Goal: Information Seeking & Learning: Learn about a topic

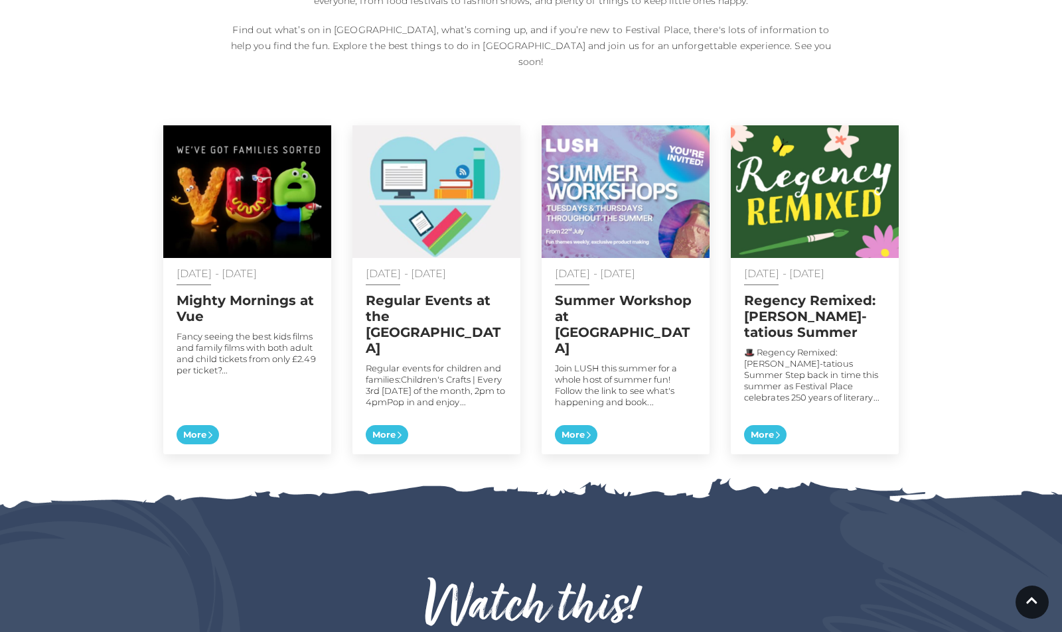
scroll to position [622, 0]
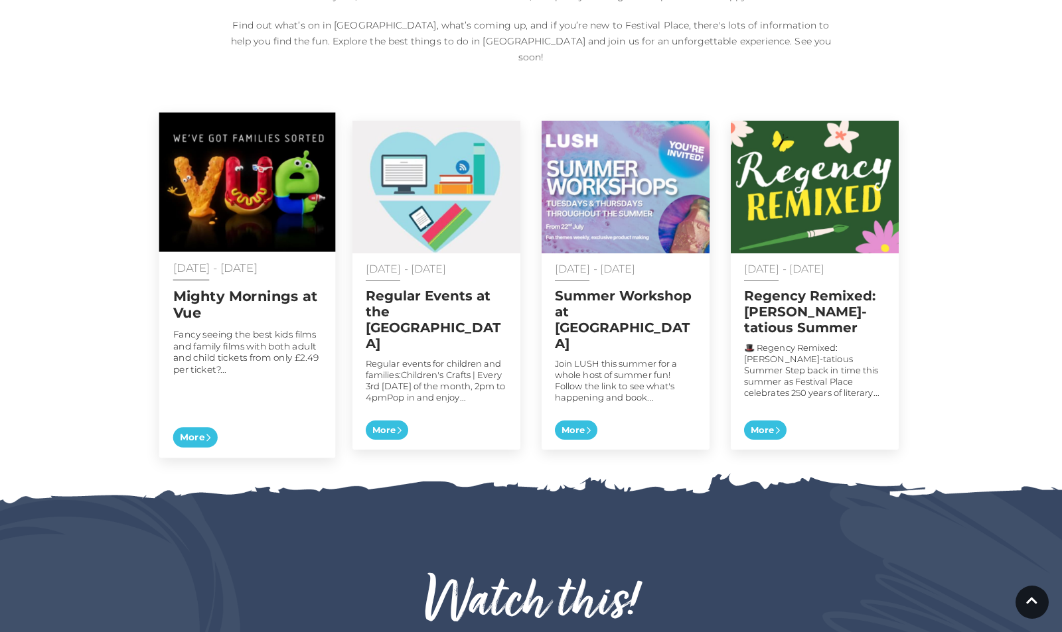
click at [235, 174] on img at bounding box center [247, 182] width 176 height 139
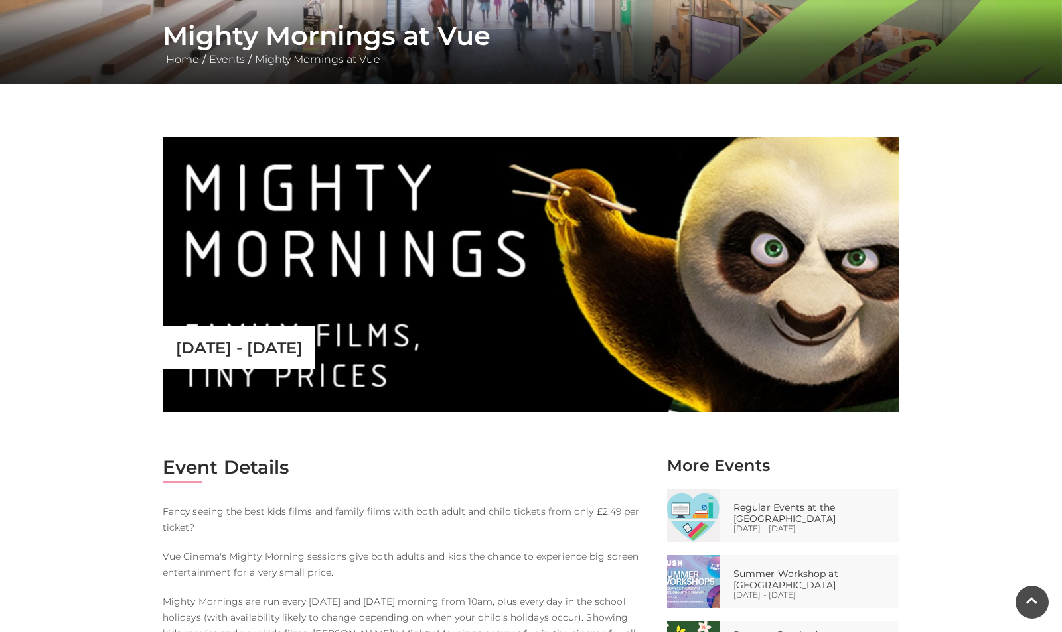
scroll to position [248, 0]
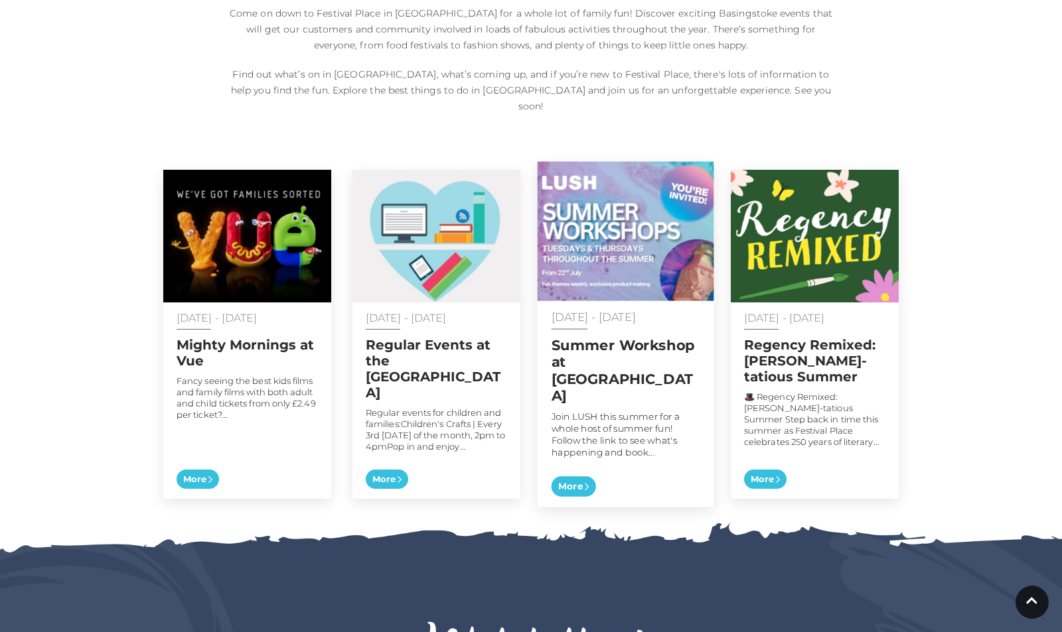
scroll to position [576, 0]
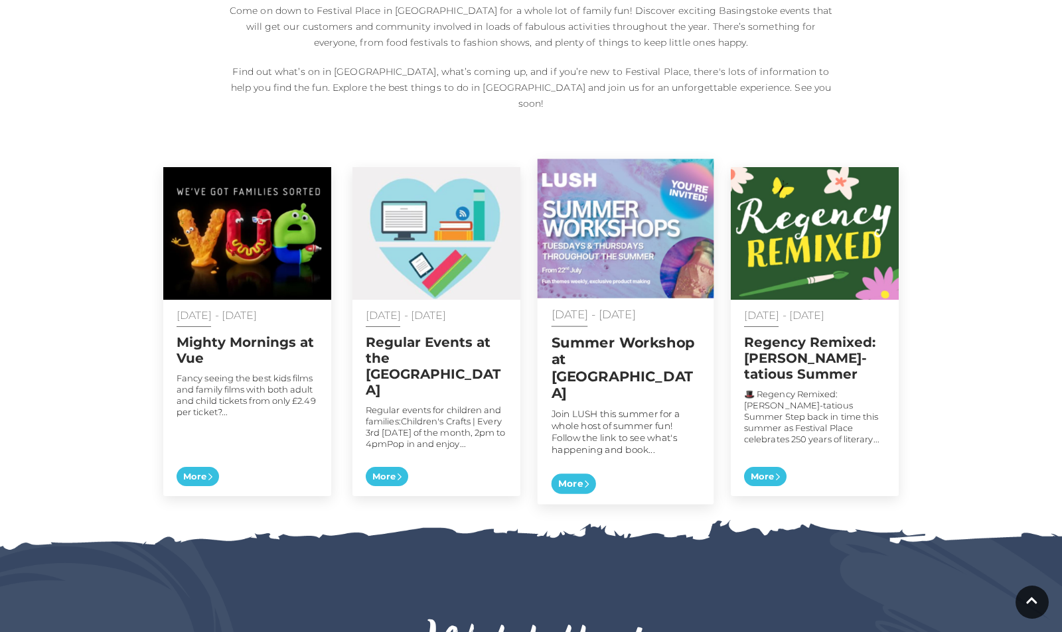
click at [600, 232] on img at bounding box center [625, 228] width 176 height 139
click at [593, 239] on img at bounding box center [625, 228] width 176 height 139
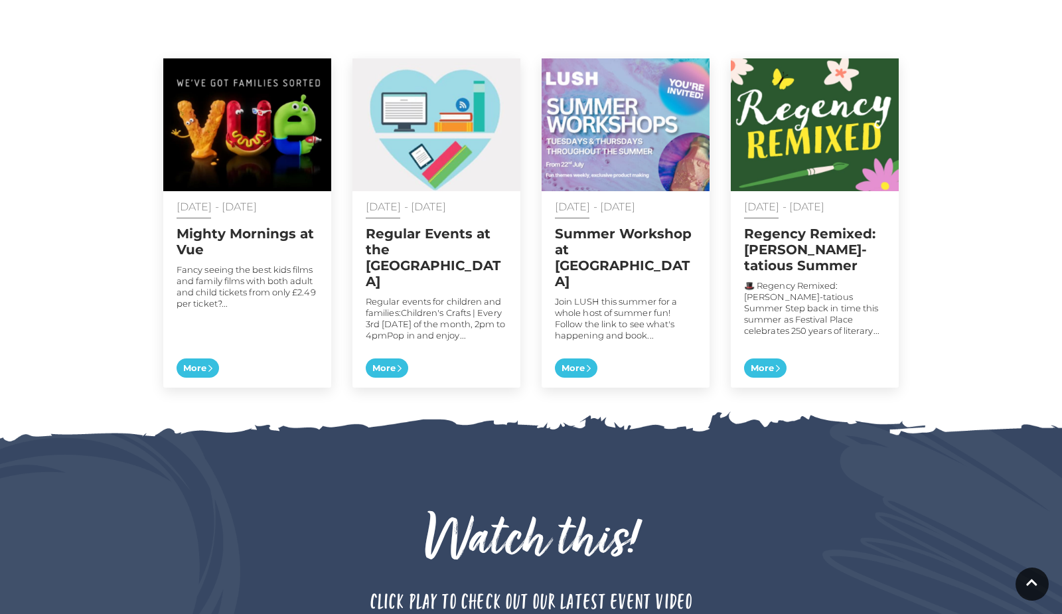
scroll to position [677, 0]
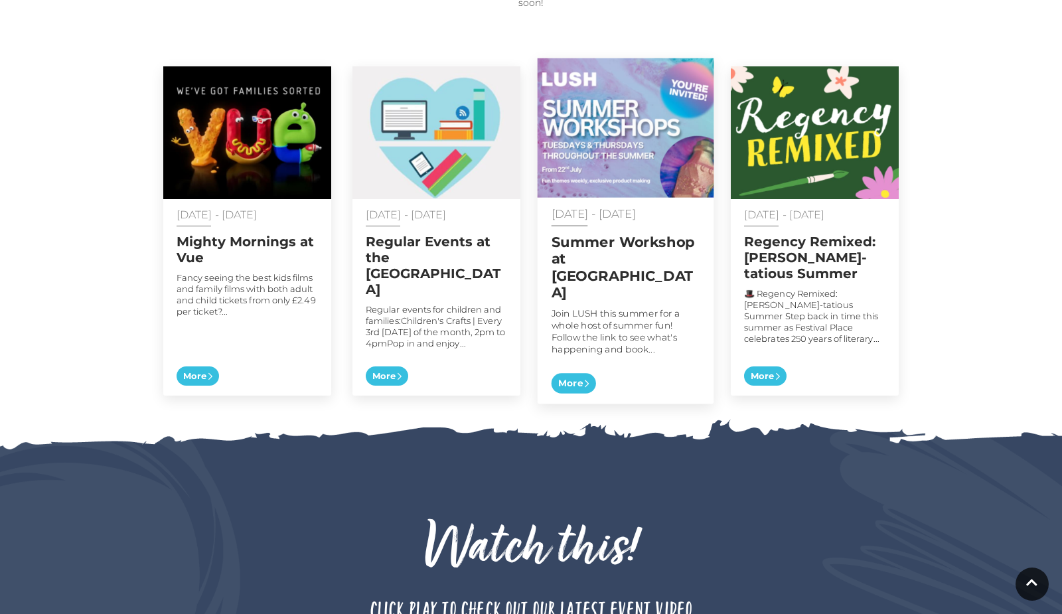
click at [571, 161] on img at bounding box center [625, 127] width 176 height 139
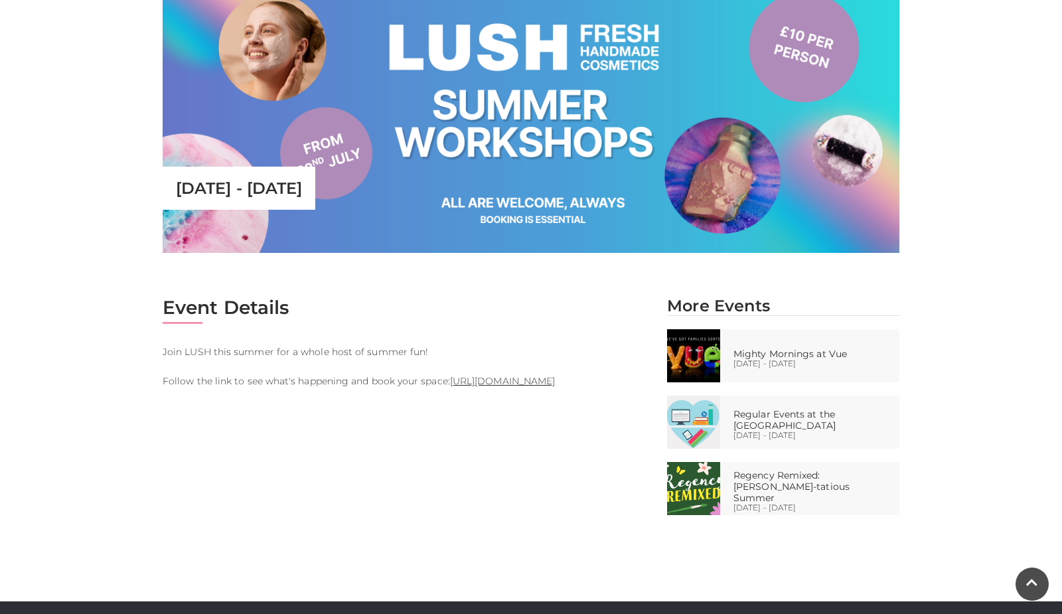
scroll to position [411, 0]
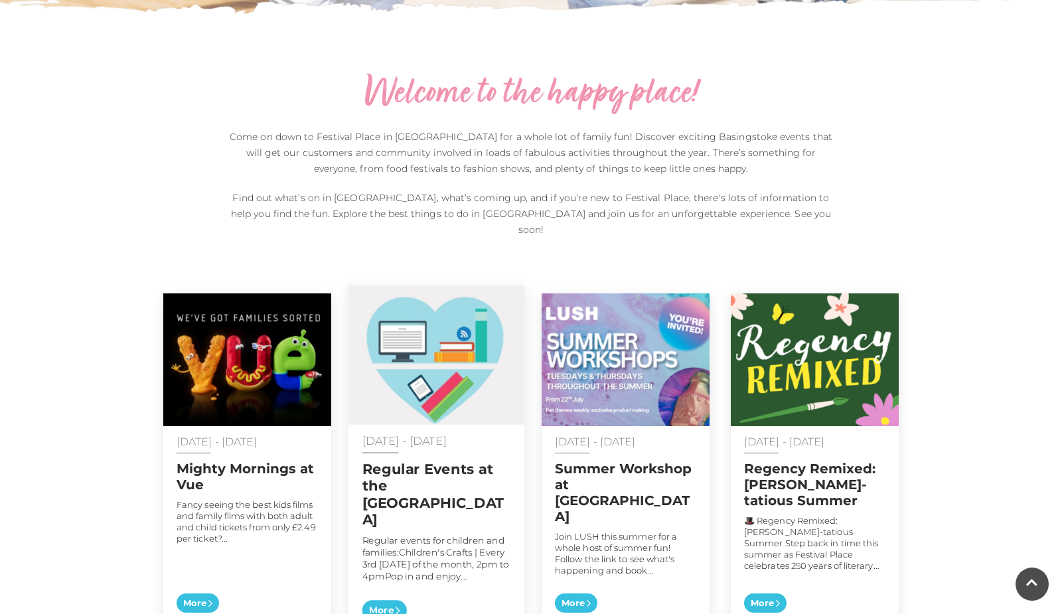
scroll to position [447, 0]
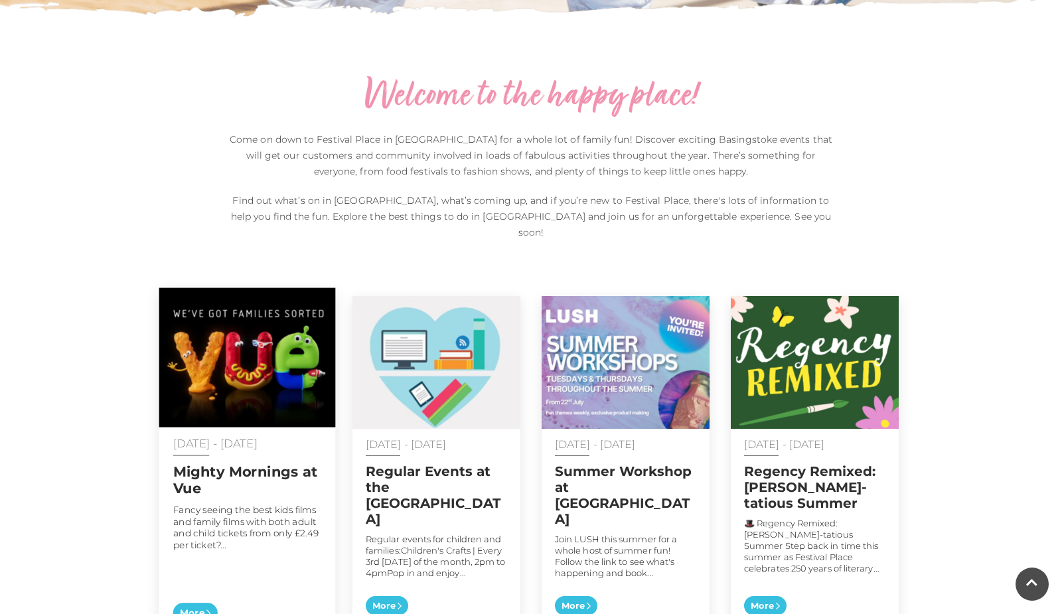
click at [209, 602] on span "More" at bounding box center [195, 612] width 44 height 21
